Goal: Check status: Check status

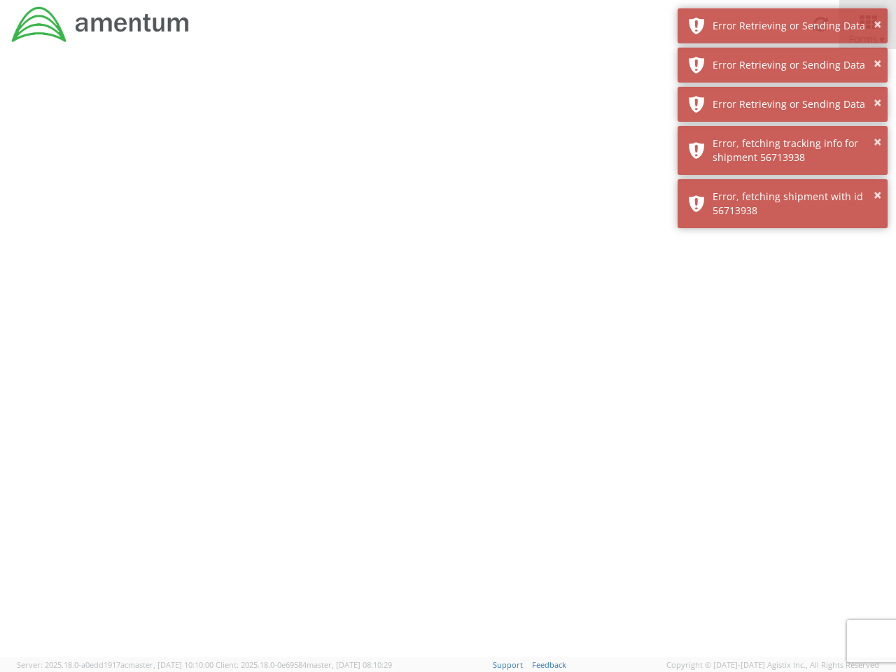
click at [448, 360] on div at bounding box center [448, 353] width 896 height 608
click at [783, 26] on div "Error Retrieving or Sending Data" at bounding box center [795, 26] width 164 height 14
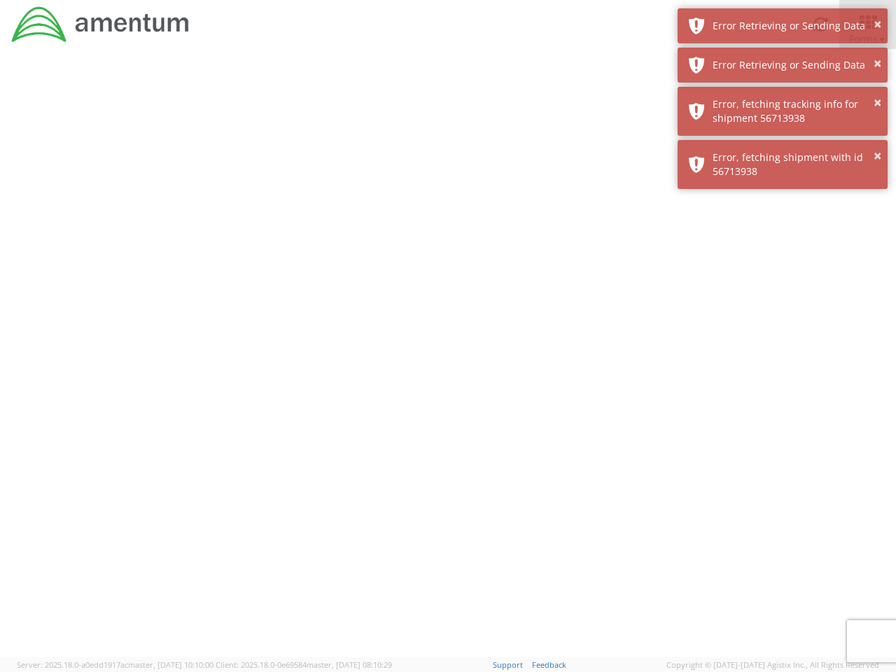
click at [783, 65] on div "Error Retrieving or Sending Data" at bounding box center [795, 65] width 164 height 14
click at [783, 140] on div "× Error, fetching shipment with id 56713938" at bounding box center [783, 164] width 210 height 49
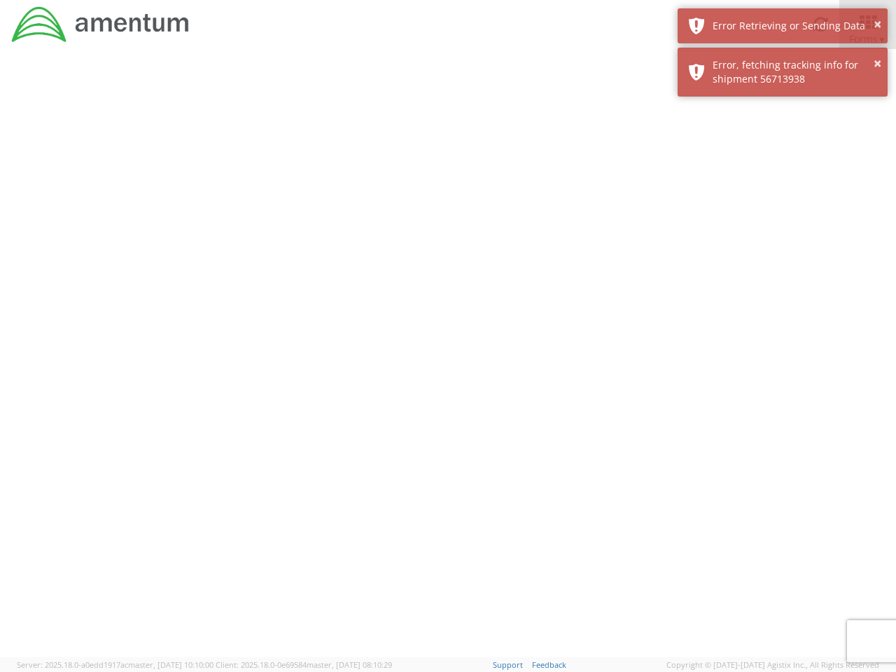
click at [783, 150] on div at bounding box center [448, 353] width 896 height 608
click at [783, 204] on div at bounding box center [448, 353] width 896 height 608
